Goal: Information Seeking & Learning: Learn about a topic

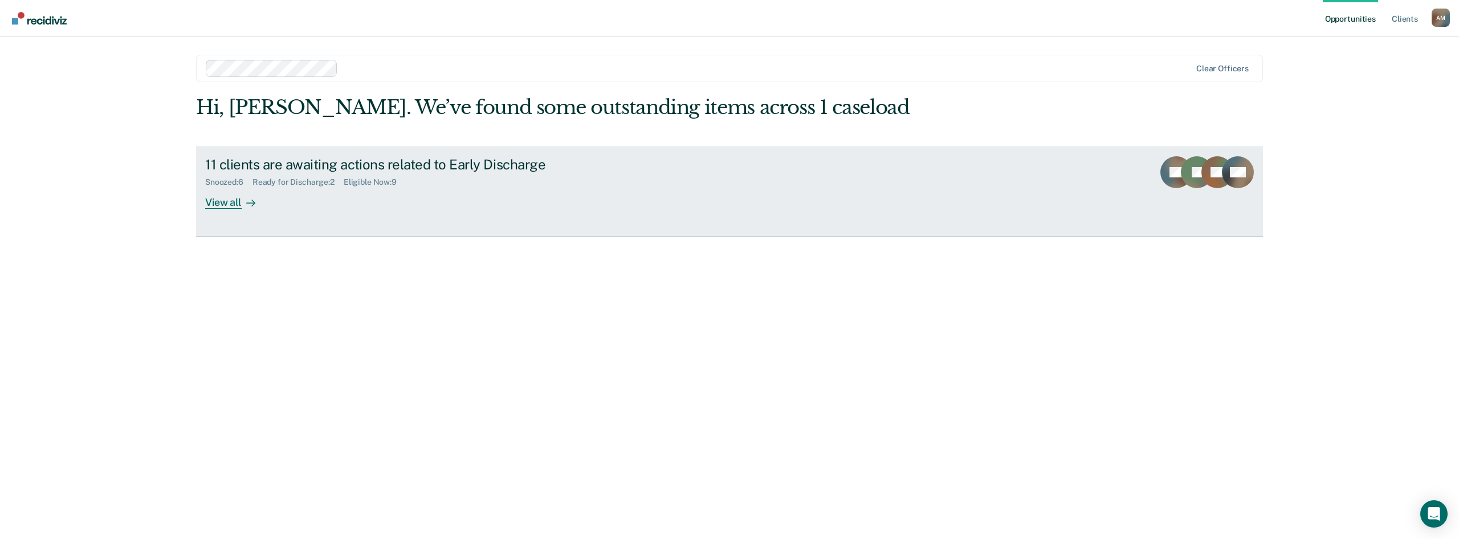
click at [227, 203] on div "View all" at bounding box center [237, 197] width 64 height 22
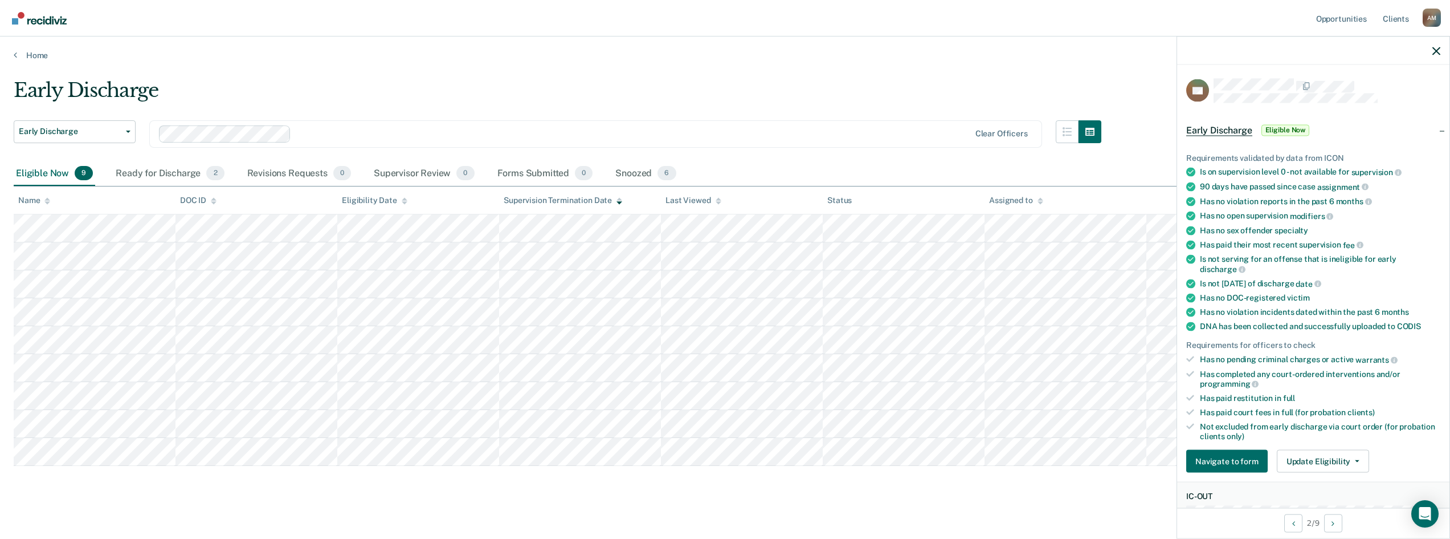
click at [769, 89] on div "Early Discharge" at bounding box center [558, 95] width 1088 height 32
